Goal: Task Accomplishment & Management: Manage account settings

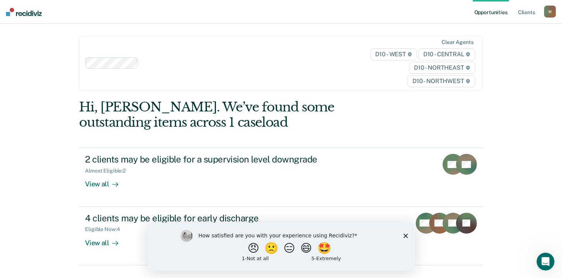
scroll to position [32, 0]
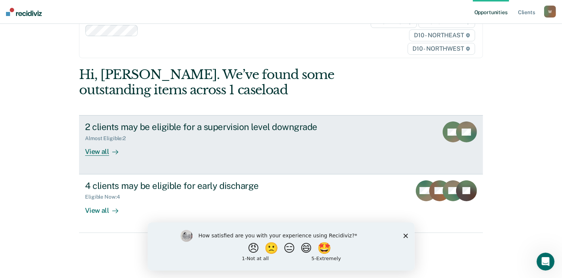
click at [94, 154] on div "View all" at bounding box center [106, 149] width 42 height 15
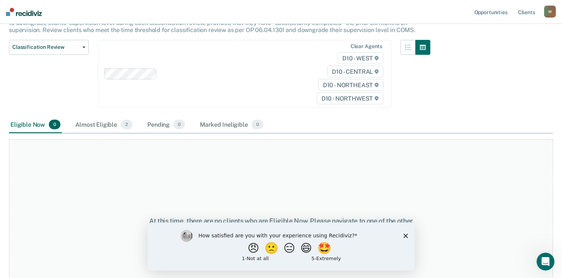
scroll to position [105, 0]
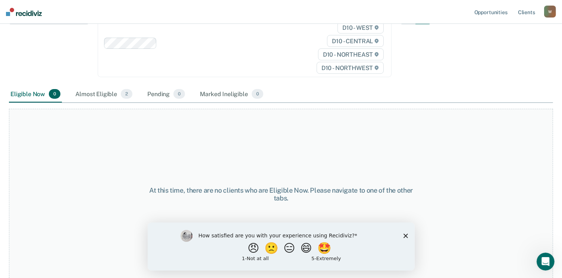
click at [405, 236] on polygon "Close survey" at bounding box center [405, 235] width 4 height 4
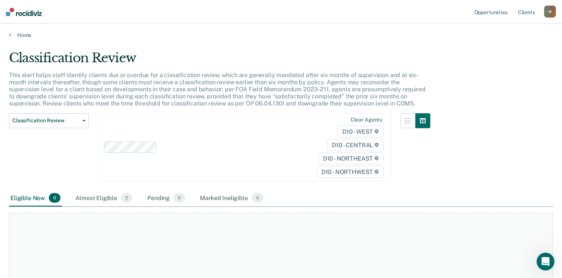
scroll to position [0, 0]
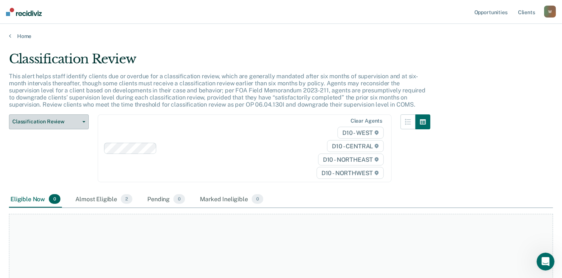
click at [83, 121] on icon "button" at bounding box center [83, 121] width 3 height 1
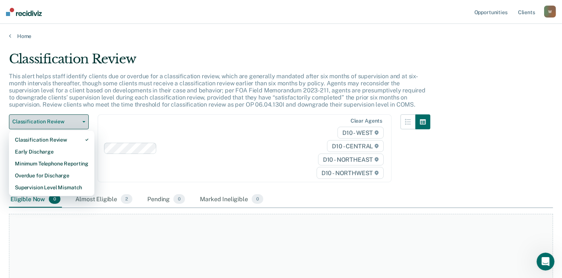
click at [83, 121] on icon "button" at bounding box center [83, 121] width 3 height 1
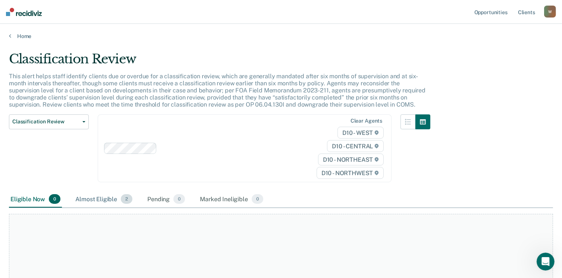
click at [111, 196] on div "Almost Eligible 2" at bounding box center [104, 199] width 60 height 16
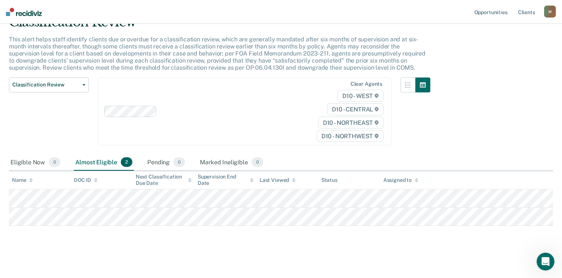
scroll to position [37, 0]
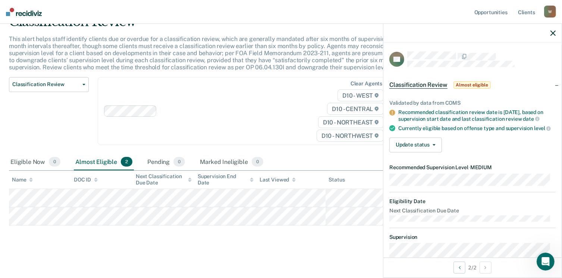
click at [552, 33] on icon "button" at bounding box center [552, 33] width 5 height 5
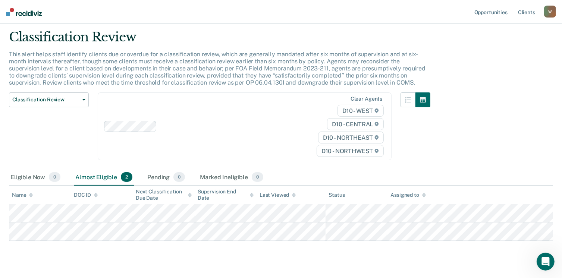
scroll to position [0, 0]
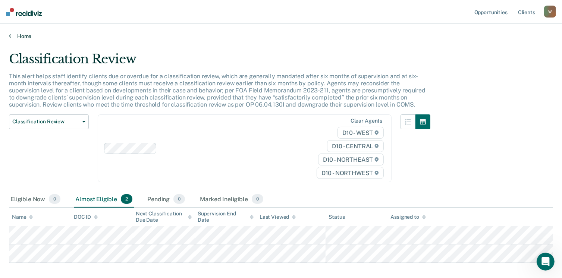
click at [12, 38] on link "Home" at bounding box center [281, 36] width 544 height 7
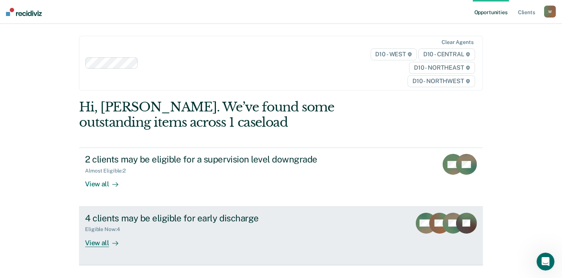
click at [124, 225] on div "Eligible Now : 4" at bounding box center [216, 227] width 262 height 9
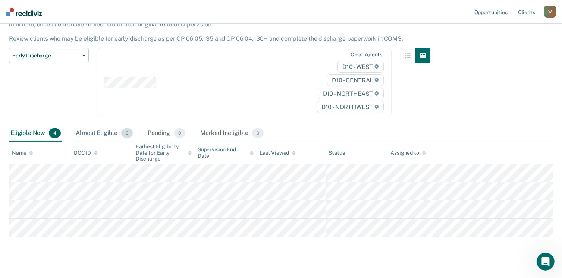
scroll to position [70, 0]
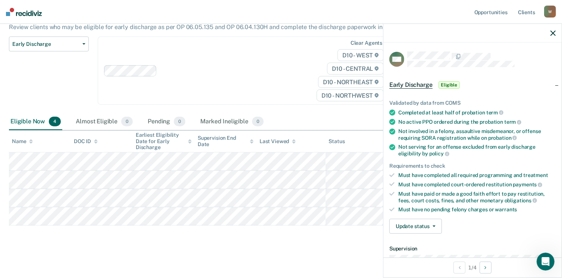
click at [362, 244] on div "Early Discharge Early Discharge is the termination of the period of probation o…" at bounding box center [281, 114] width 544 height 266
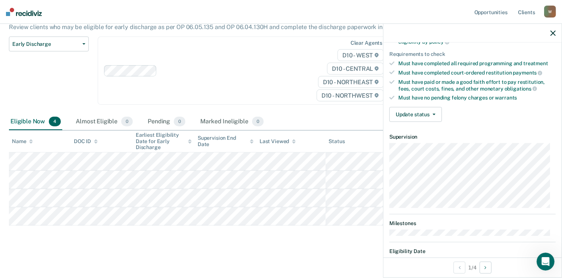
scroll to position [138, 0]
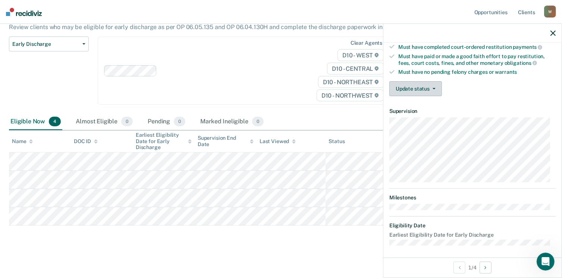
click at [431, 83] on button "Update status" at bounding box center [415, 88] width 53 height 15
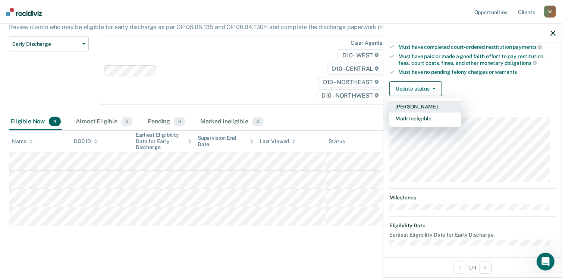
click at [423, 104] on button "[PERSON_NAME]" at bounding box center [425, 107] width 72 height 12
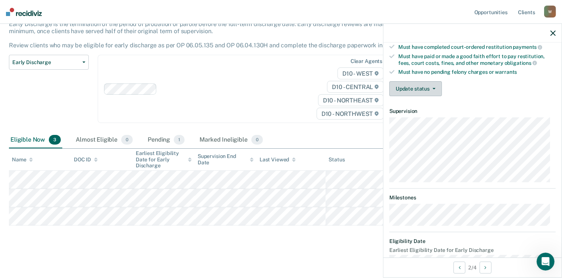
click at [432, 88] on icon "button" at bounding box center [433, 88] width 3 height 1
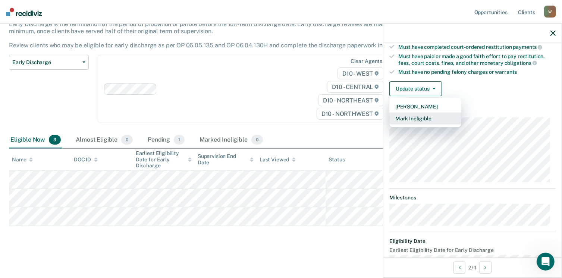
click at [422, 114] on button "Mark Ineligible" at bounding box center [425, 119] width 72 height 12
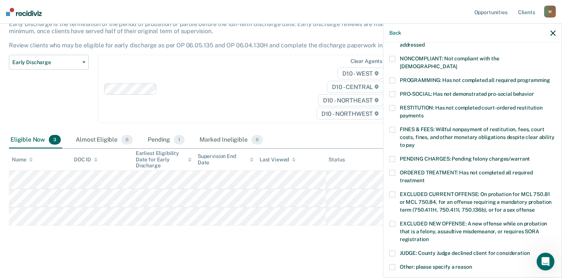
click at [392, 127] on span at bounding box center [392, 130] width 6 height 6
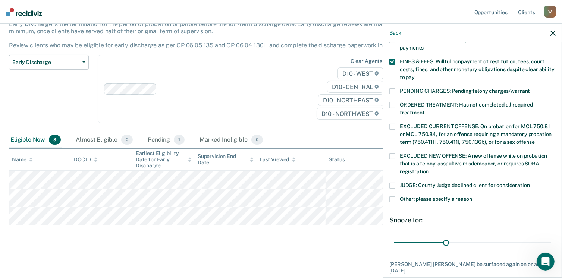
scroll to position [241, 0]
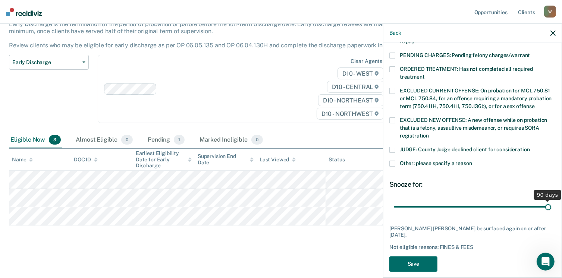
drag, startPoint x: 443, startPoint y: 198, endPoint x: 547, endPoint y: 196, distance: 103.6
type input "90"
click at [547, 200] on input "range" at bounding box center [472, 206] width 157 height 13
click at [414, 256] on button "Save" at bounding box center [413, 263] width 48 height 15
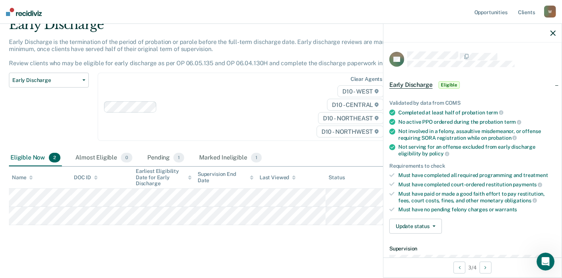
scroll to position [37, 0]
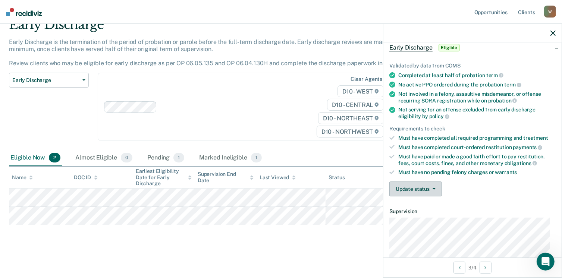
click at [431, 188] on span "button" at bounding box center [432, 188] width 6 height 1
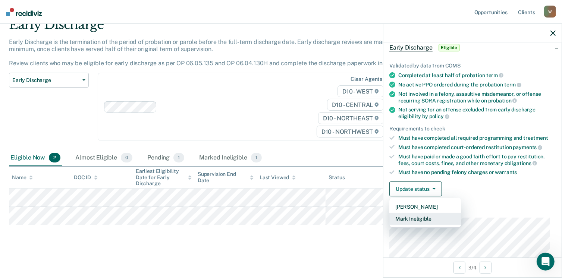
click at [418, 217] on button "Mark Ineligible" at bounding box center [425, 219] width 72 height 12
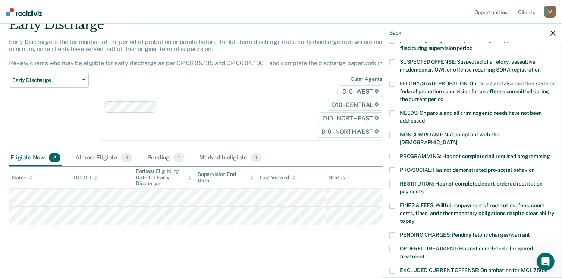
scroll to position [75, 0]
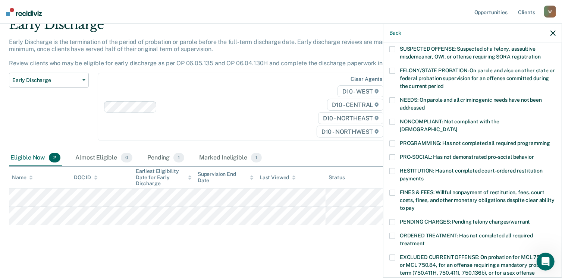
click at [392, 140] on span at bounding box center [392, 143] width 6 height 6
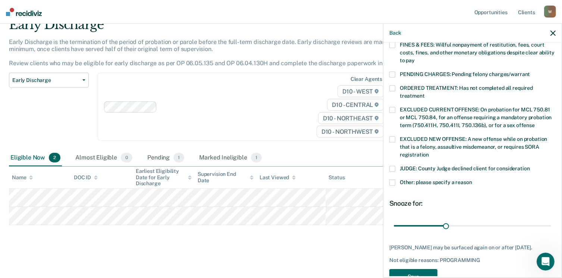
scroll to position [224, 0]
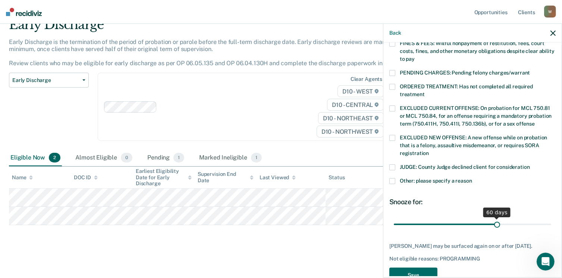
drag, startPoint x: 444, startPoint y: 217, endPoint x: 493, endPoint y: 215, distance: 48.8
type input "60"
click at [493, 218] on input "range" at bounding box center [472, 224] width 157 height 13
click at [422, 272] on button "Save" at bounding box center [413, 275] width 48 height 15
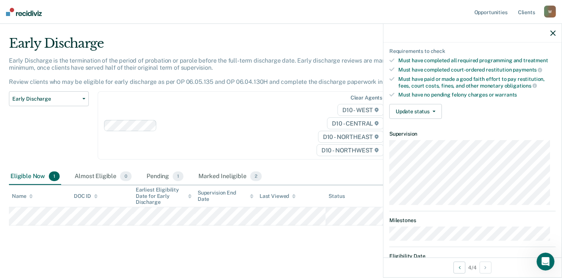
scroll to position [71, 0]
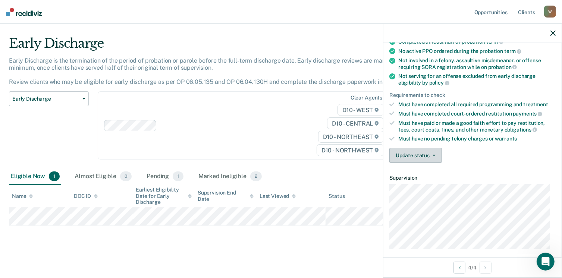
click at [432, 155] on icon "button" at bounding box center [433, 155] width 3 height 1
click at [481, 152] on div "Update status [PERSON_NAME] Mark Ineligible" at bounding box center [472, 155] width 166 height 15
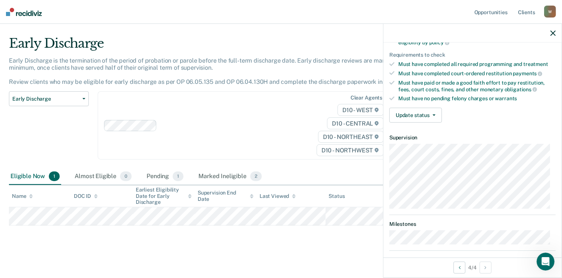
scroll to position [112, 0]
click at [432, 109] on button "Update status" at bounding box center [415, 114] width 53 height 15
click at [468, 113] on div "Update status [PERSON_NAME] Mark Ineligible" at bounding box center [472, 114] width 166 height 15
click at [431, 111] on button "Update status" at bounding box center [415, 114] width 53 height 15
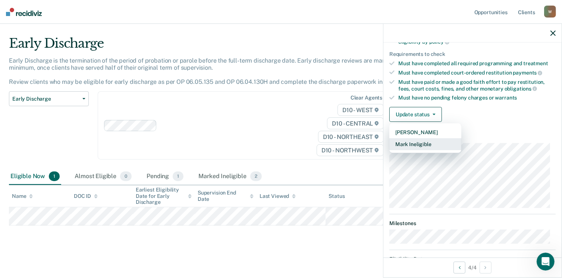
click at [432, 140] on button "Mark Ineligible" at bounding box center [425, 144] width 72 height 12
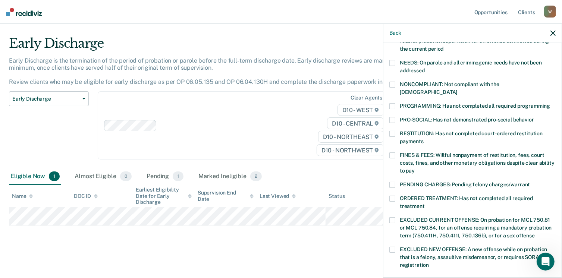
click at [392, 103] on span at bounding box center [392, 106] width 6 height 6
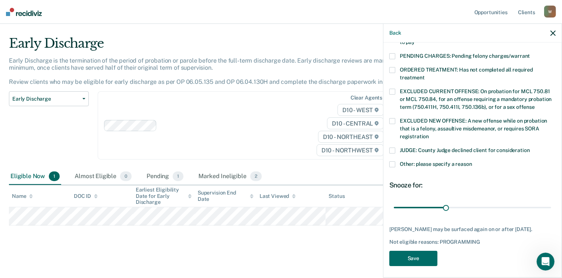
scroll to position [241, 0]
click at [427, 258] on button "Save" at bounding box center [413, 257] width 48 height 15
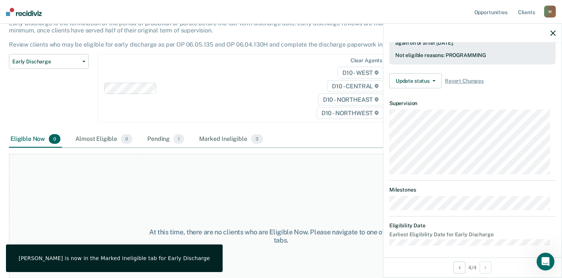
scroll to position [0, 0]
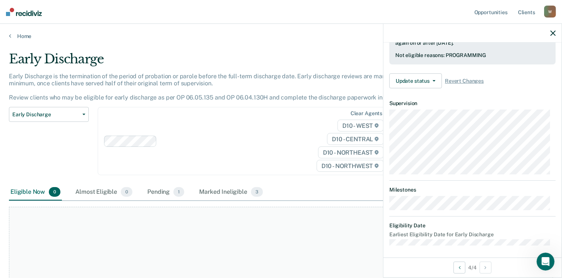
click at [552, 33] on icon "button" at bounding box center [552, 33] width 5 height 5
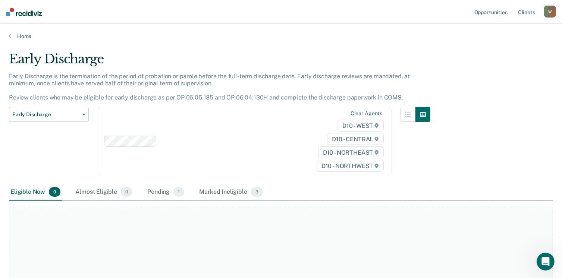
click at [292, 71] on div "Early Discharge" at bounding box center [219, 61] width 421 height 21
click at [82, 111] on button "Early Discharge" at bounding box center [49, 114] width 80 height 15
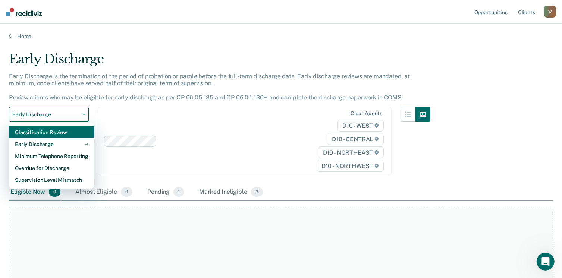
click at [72, 129] on div "Classification Review" at bounding box center [51, 132] width 73 height 12
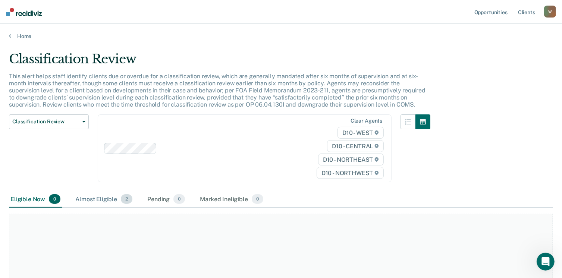
click at [98, 197] on div "Almost Eligible 2" at bounding box center [104, 199] width 60 height 16
